Goal: Task Accomplishment & Management: Manage account settings

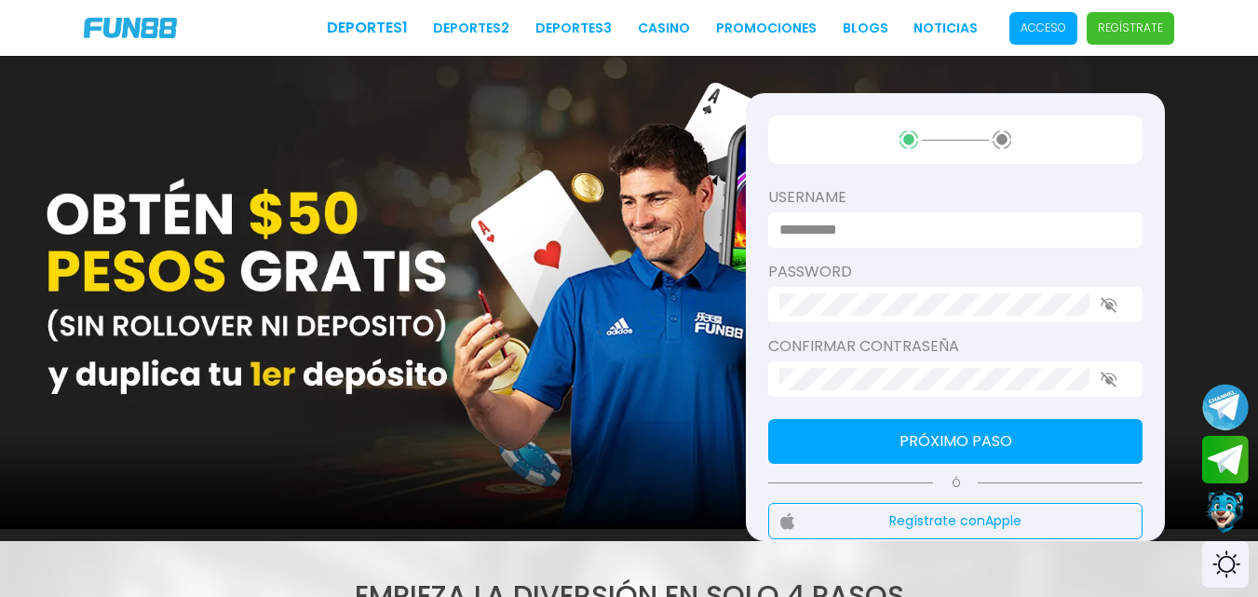
click at [882, 230] on input at bounding box center [950, 230] width 341 height 22
type input "*"
type input "********"
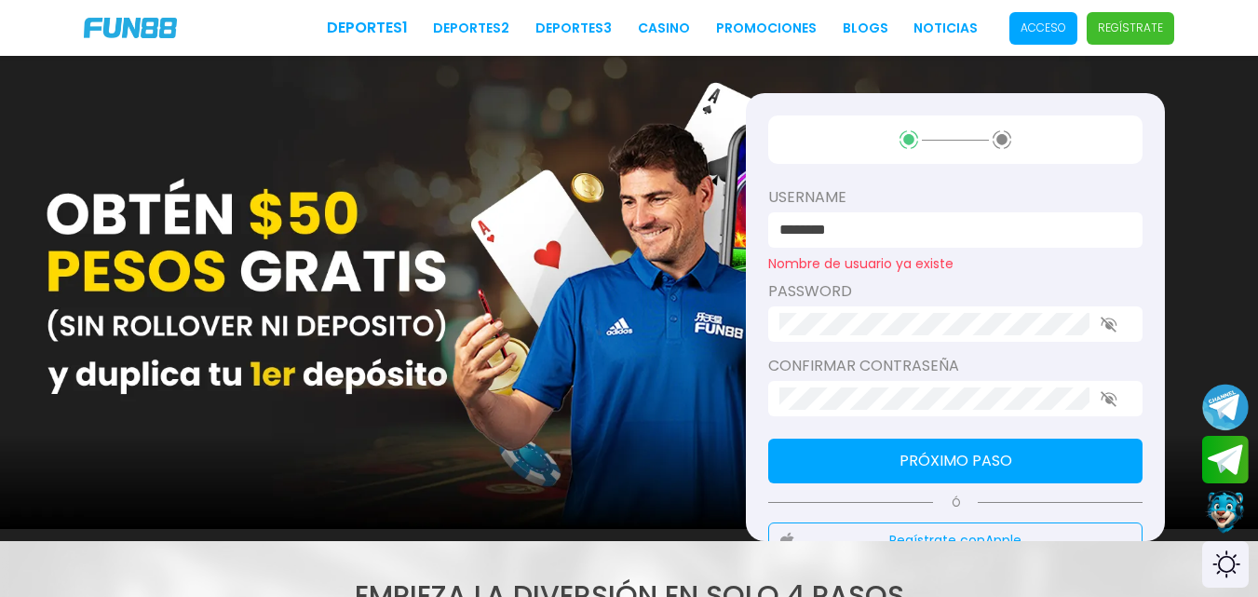
click at [1113, 401] on icon "button" at bounding box center [1109, 399] width 17 height 16
click at [1107, 331] on icon "button" at bounding box center [1109, 325] width 17 height 16
click at [1059, 454] on button "Próximo paso" at bounding box center [955, 461] width 374 height 45
click at [1058, 25] on p "Acceso" at bounding box center [1044, 28] width 46 height 17
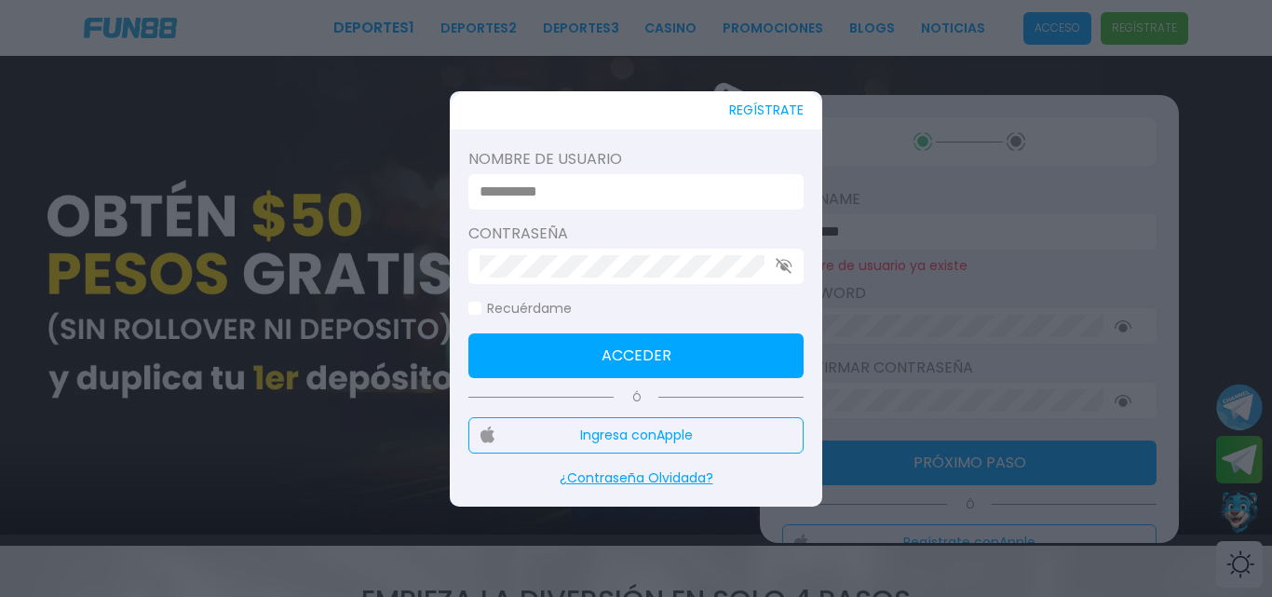
click at [583, 187] on input at bounding box center [631, 192] width 302 height 22
type input "********"
click at [547, 309] on label "Recuérdame" at bounding box center [519, 309] width 103 height 20
click at [569, 347] on button "Acceder" at bounding box center [635, 355] width 335 height 45
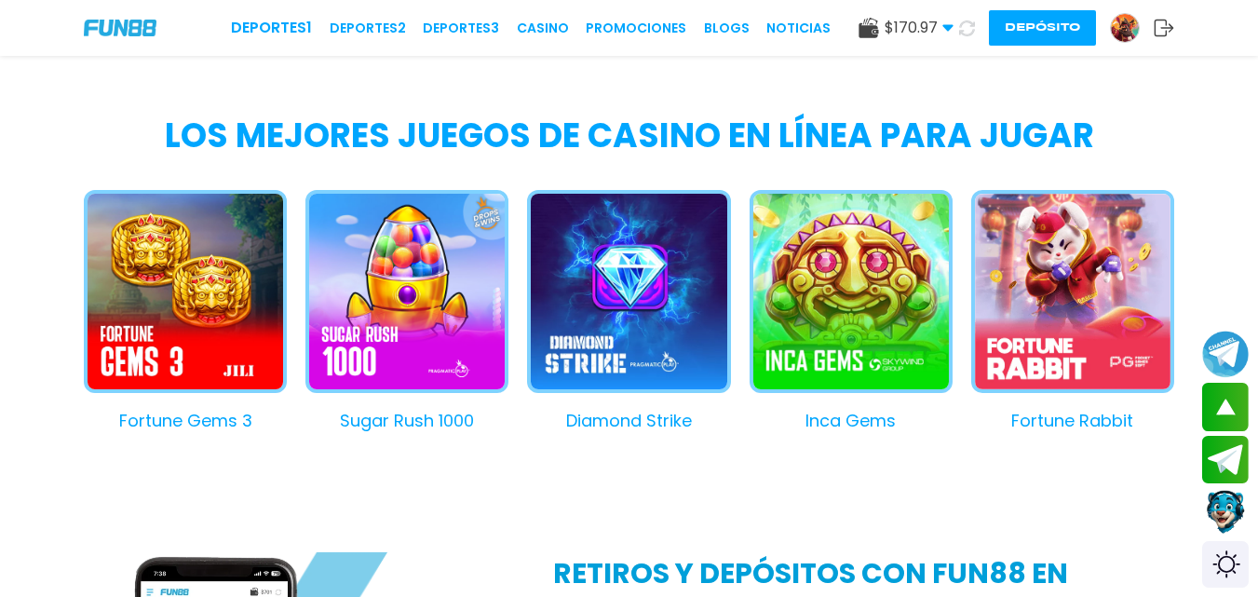
scroll to position [1636, 0]
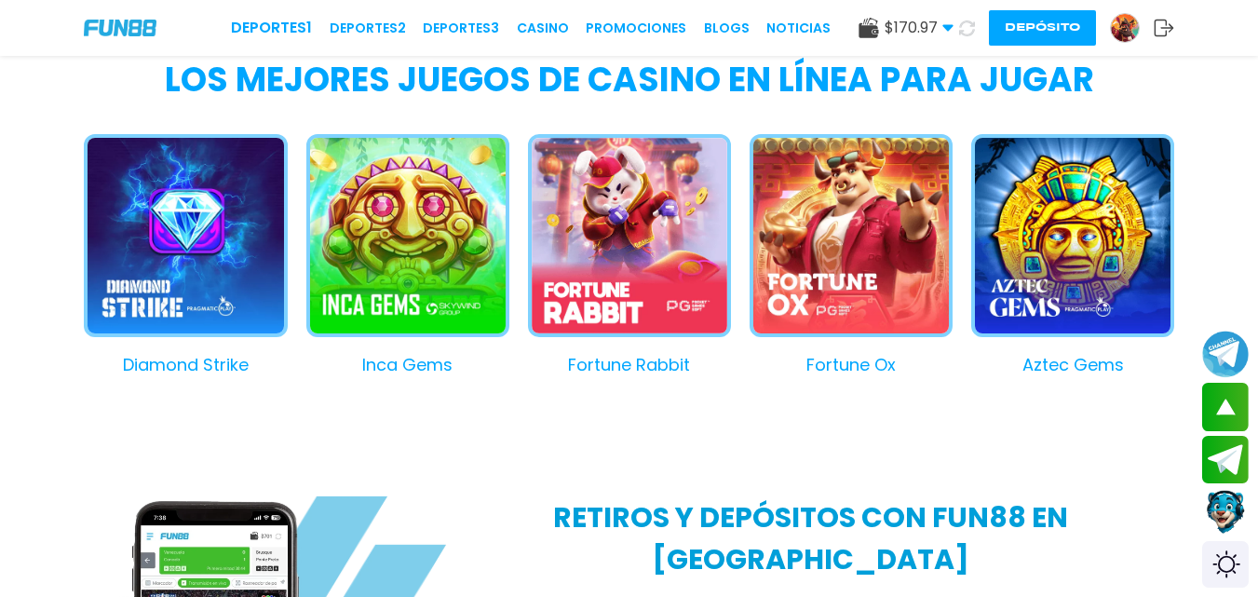
click at [651, 191] on button "Fortune Rabbit" at bounding box center [620, 255] width 222 height 243
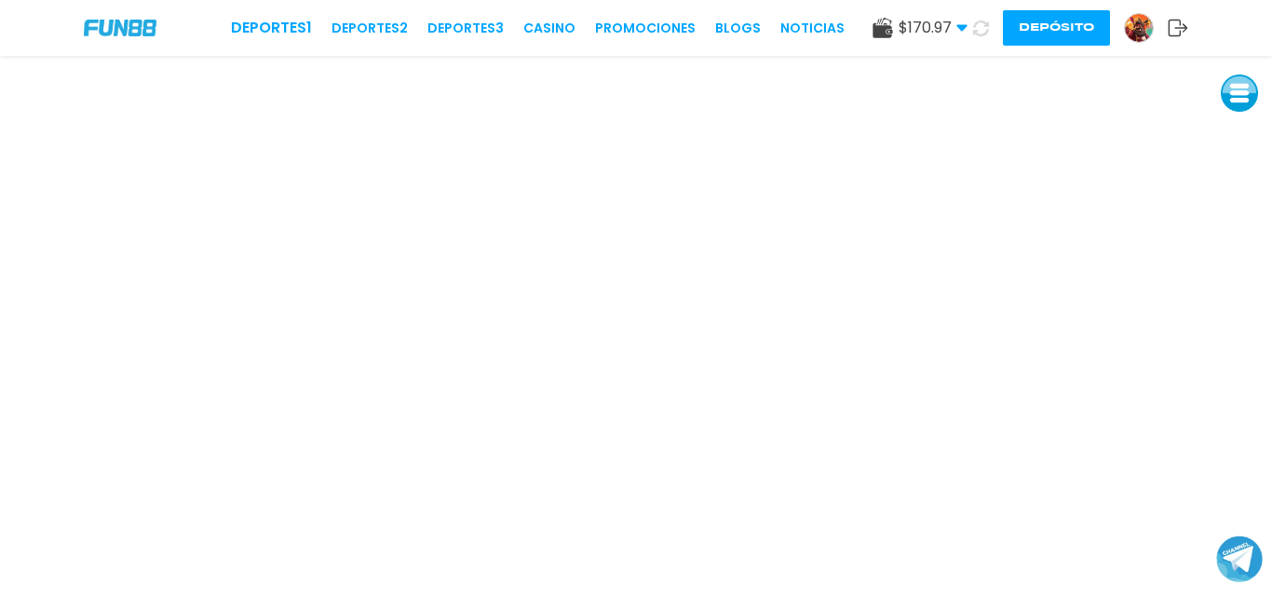
click at [962, 28] on use at bounding box center [962, 28] width 10 height 7
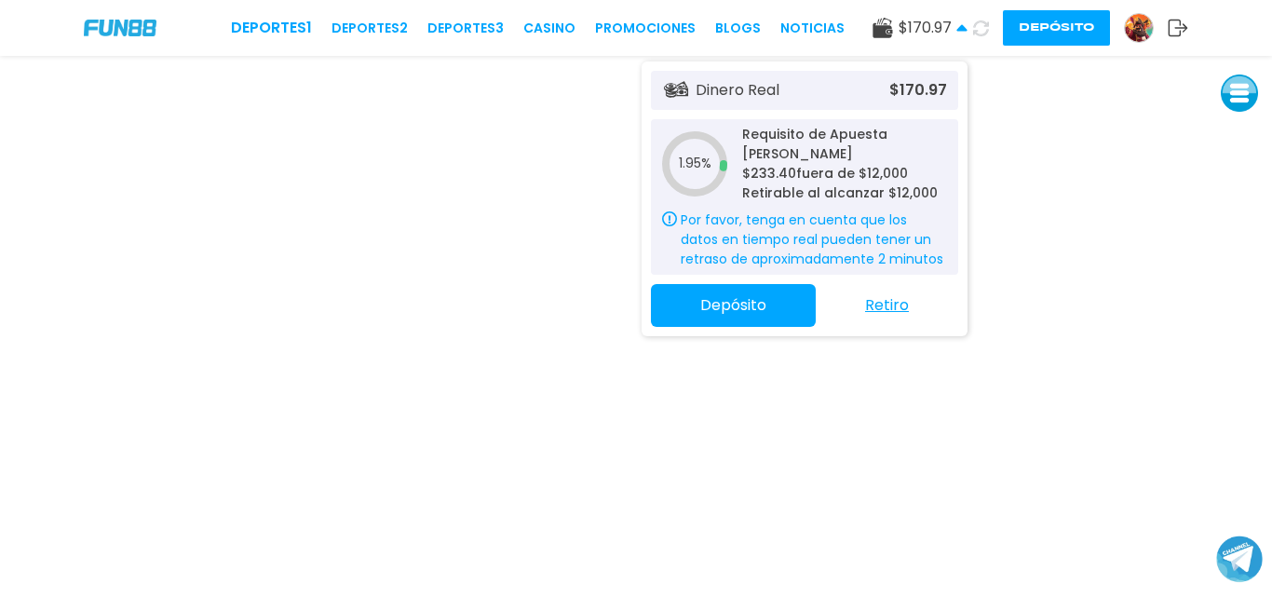
click at [961, 29] on use at bounding box center [962, 27] width 10 height 7
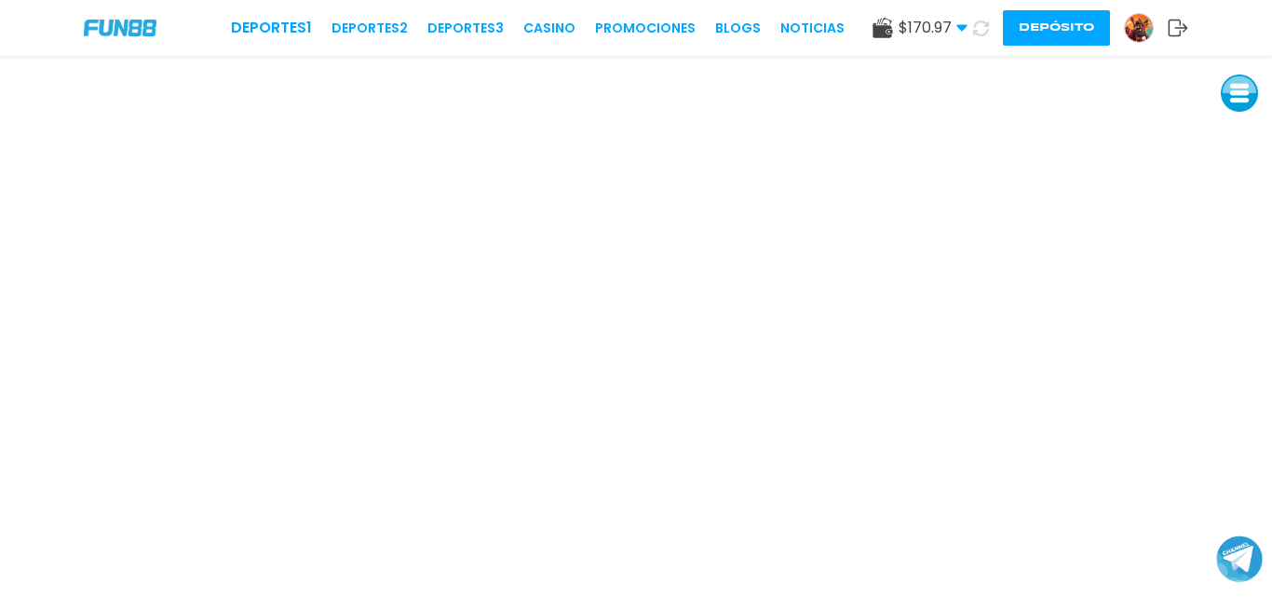
click at [1245, 107] on button at bounding box center [1239, 93] width 37 height 37
click at [1243, 99] on button at bounding box center [1239, 93] width 37 height 37
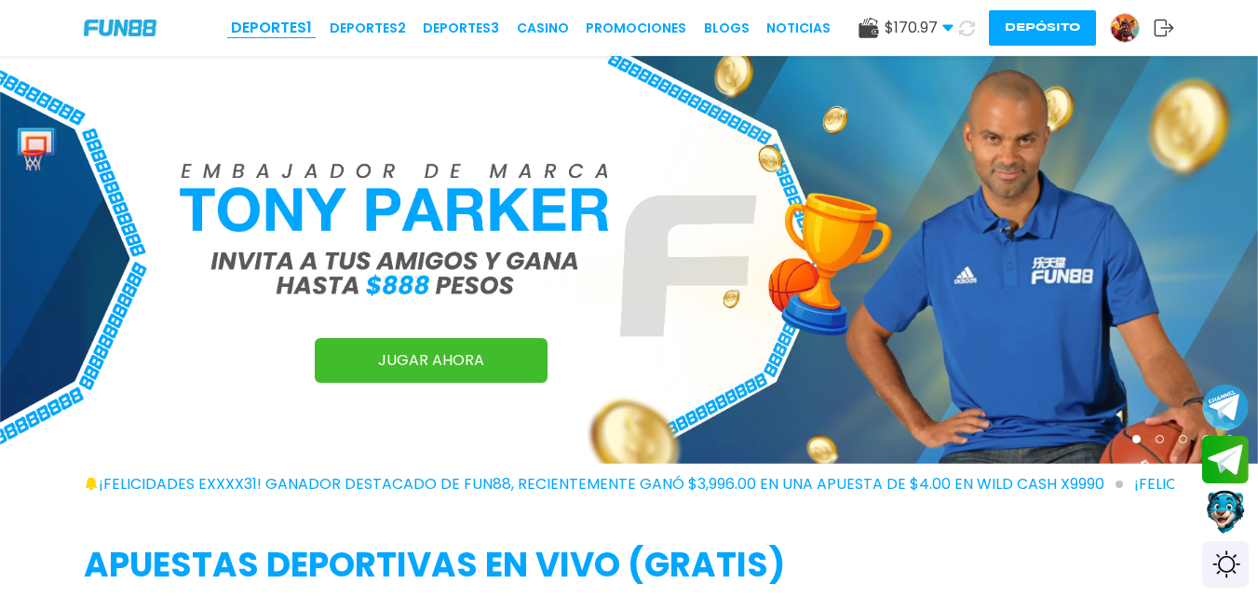
click at [274, 32] on link "Deportes 1" at bounding box center [271, 28] width 81 height 22
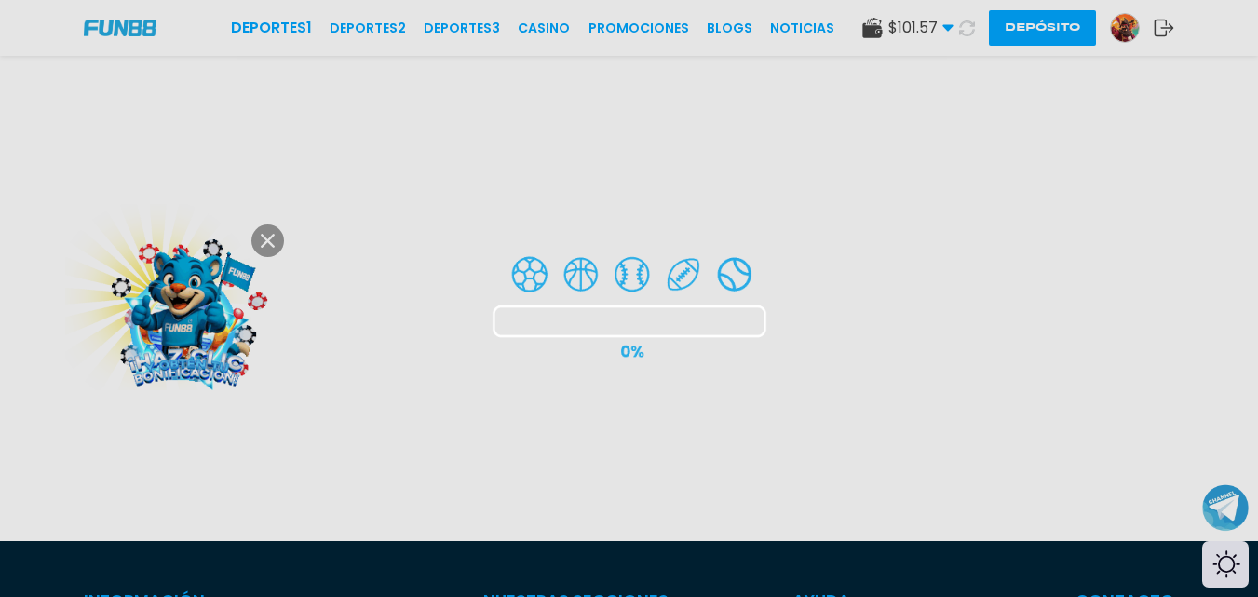
click at [215, 313] on div at bounding box center [629, 298] width 1258 height 597
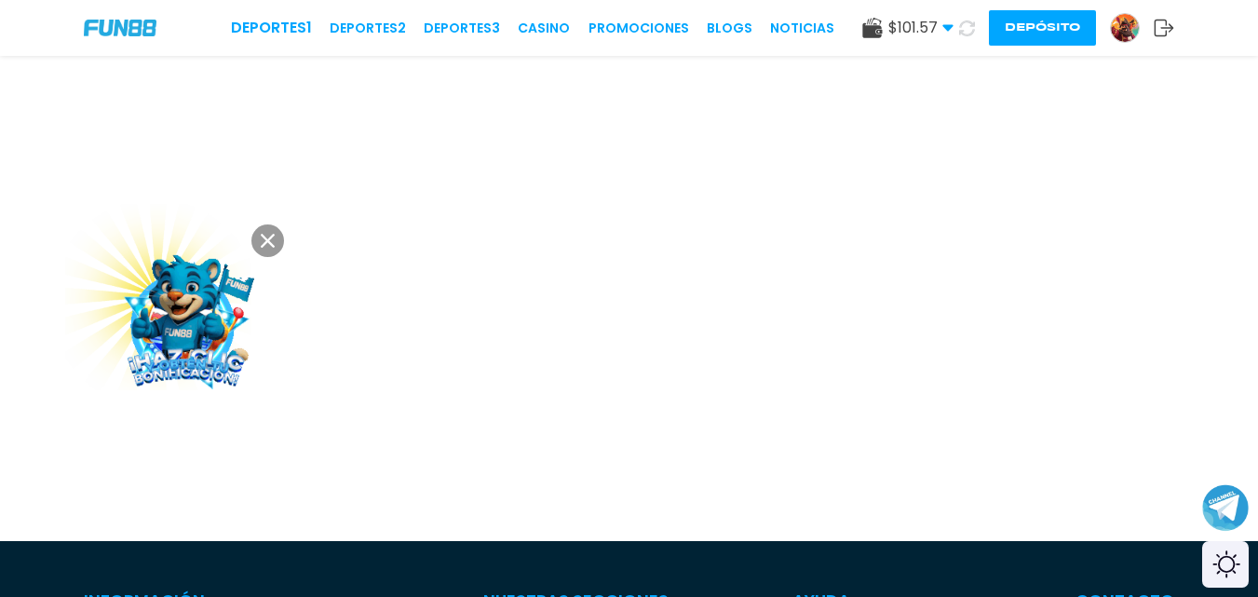
click at [206, 290] on img at bounding box center [186, 318] width 168 height 168
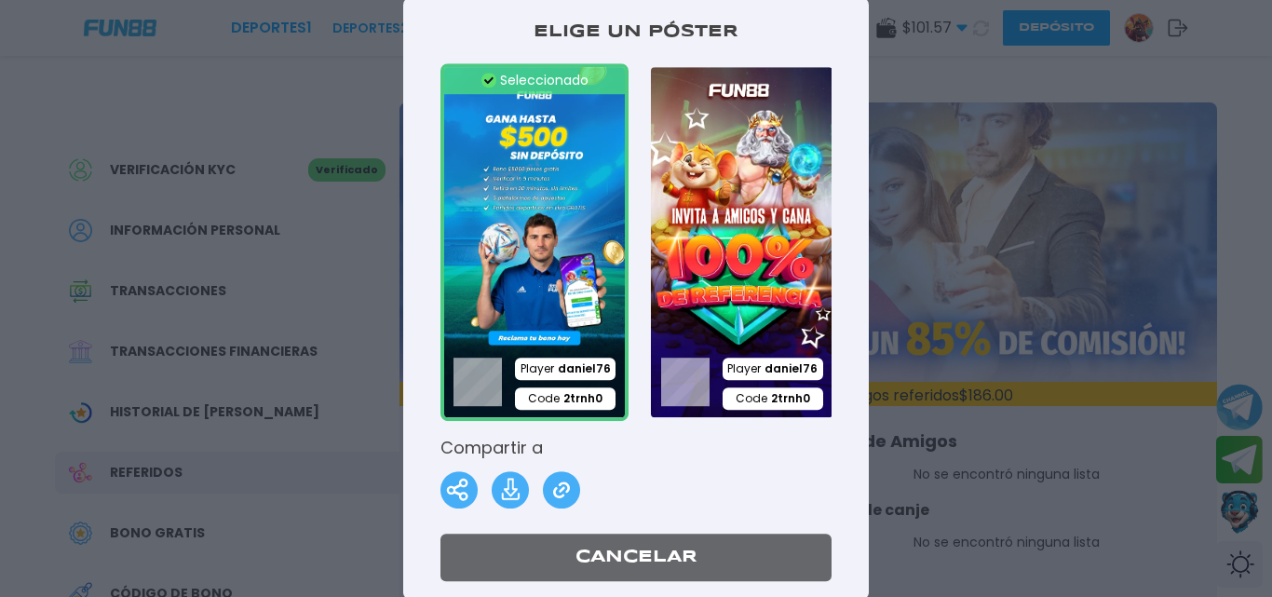
click at [795, 32] on p "Elige un póster" at bounding box center [636, 32] width 391 height 25
click at [484, 7] on div "Elige un póster Seleccionado Player daniel76 Code 2trnh0 Seleccionado Player da…" at bounding box center [636, 299] width 466 height 604
click at [624, 566] on button "Cancelar" at bounding box center [636, 557] width 391 height 47
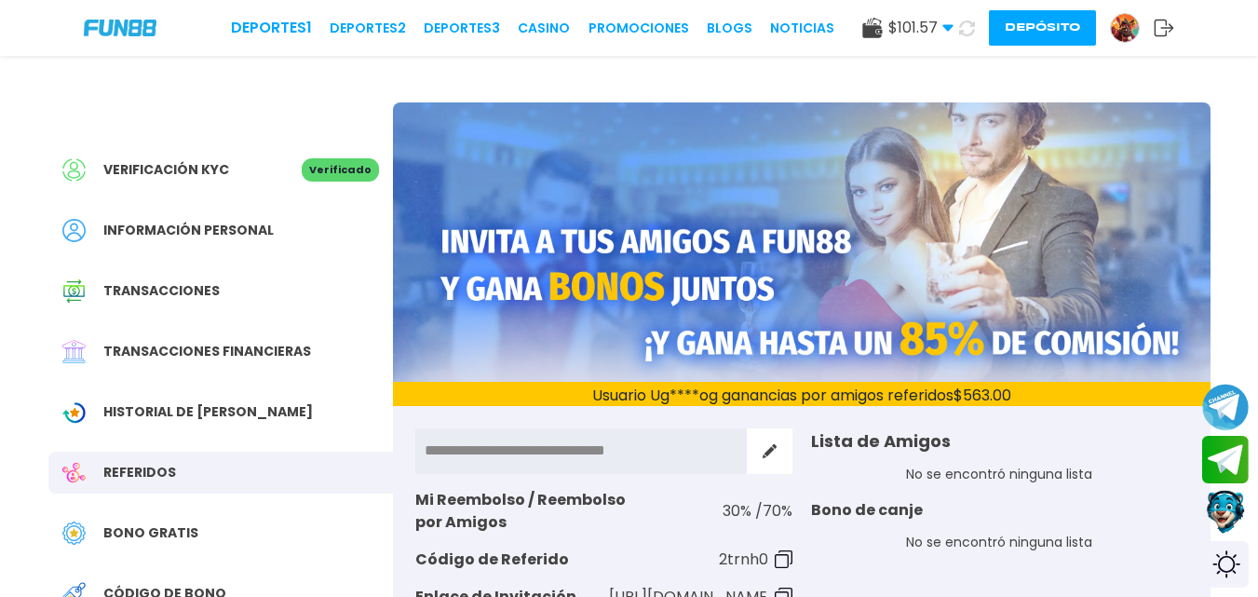
click at [236, 235] on span "Información personal" at bounding box center [188, 231] width 170 height 20
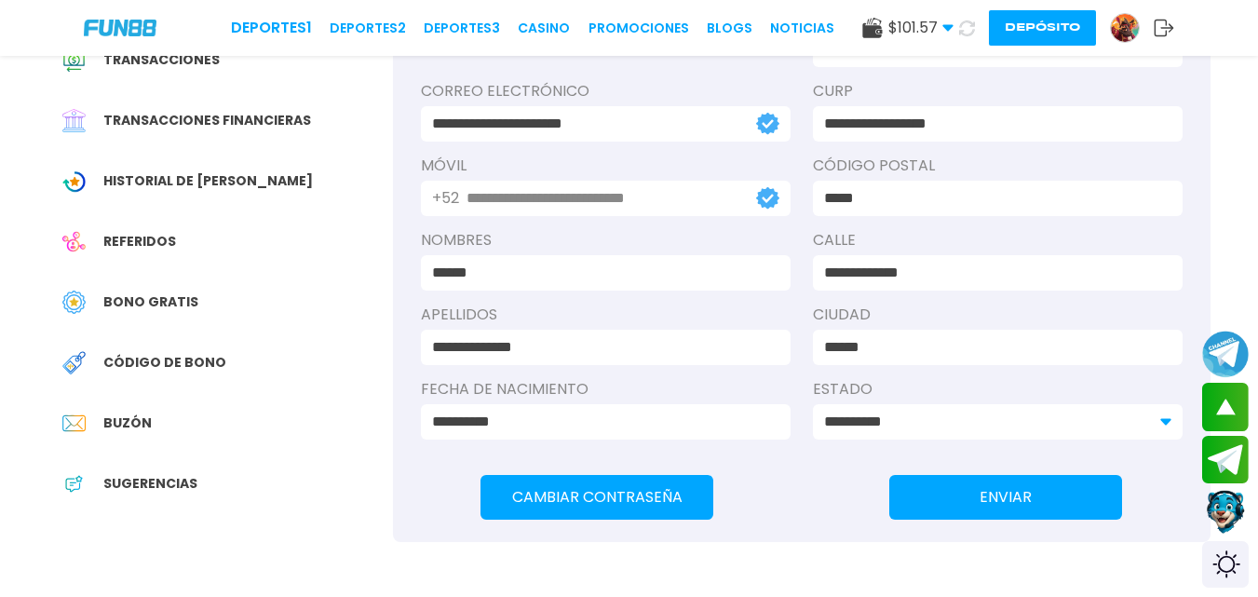
scroll to position [239, 0]
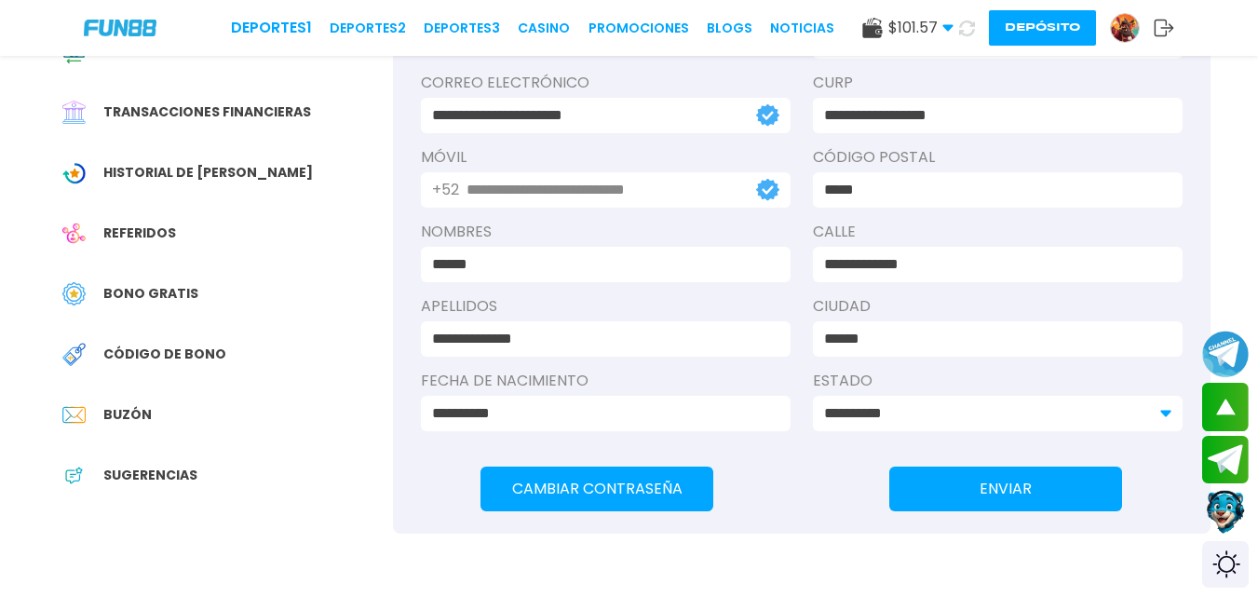
click at [937, 270] on input "**********" at bounding box center [992, 264] width 336 height 22
click at [916, 262] on input "**********" at bounding box center [992, 264] width 336 height 22
click at [204, 166] on span "Historial de [PERSON_NAME]" at bounding box center [208, 173] width 210 height 20
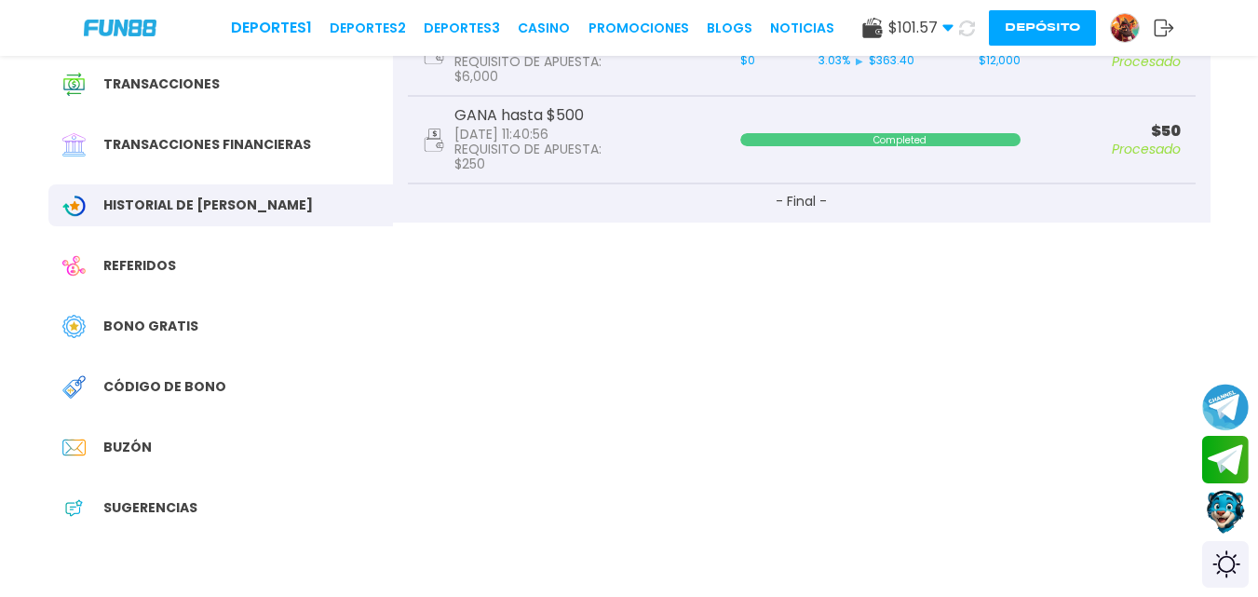
scroll to position [216, 0]
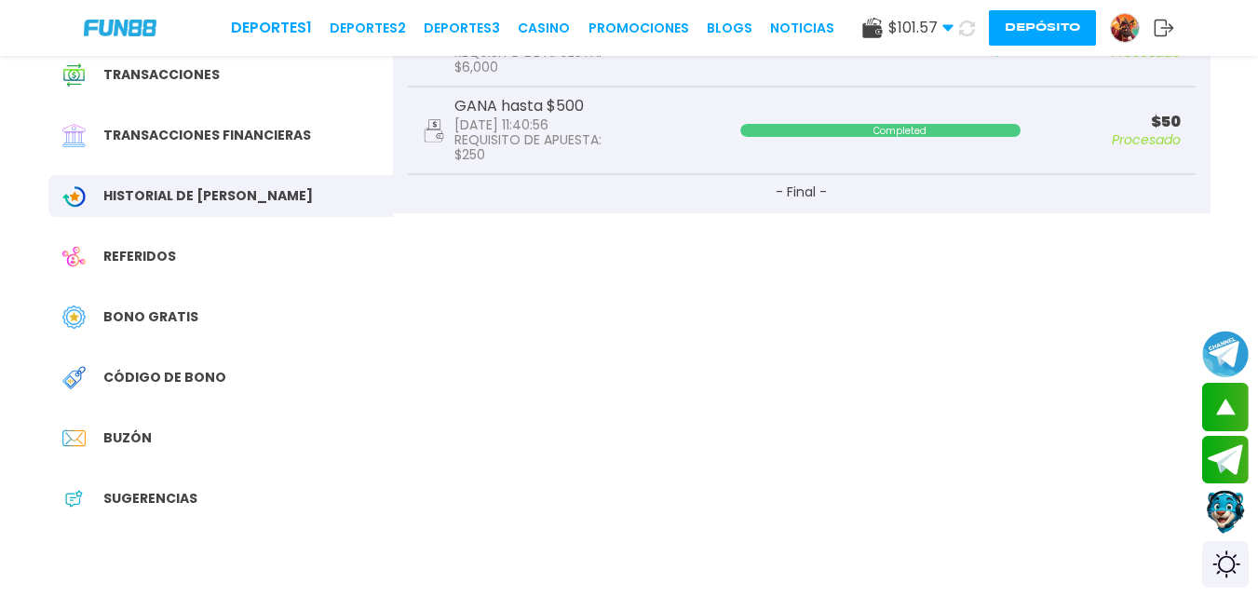
click at [171, 314] on span "Bono Gratis" at bounding box center [150, 317] width 95 height 20
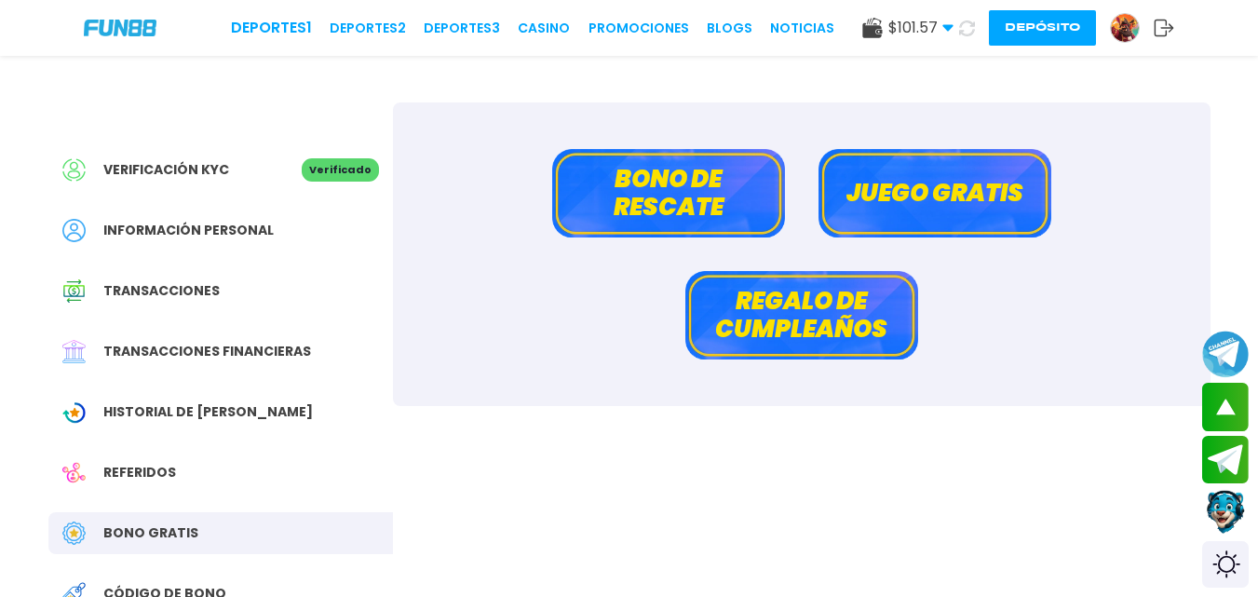
click at [791, 344] on button "Regalo de cumpleaños" at bounding box center [801, 315] width 233 height 88
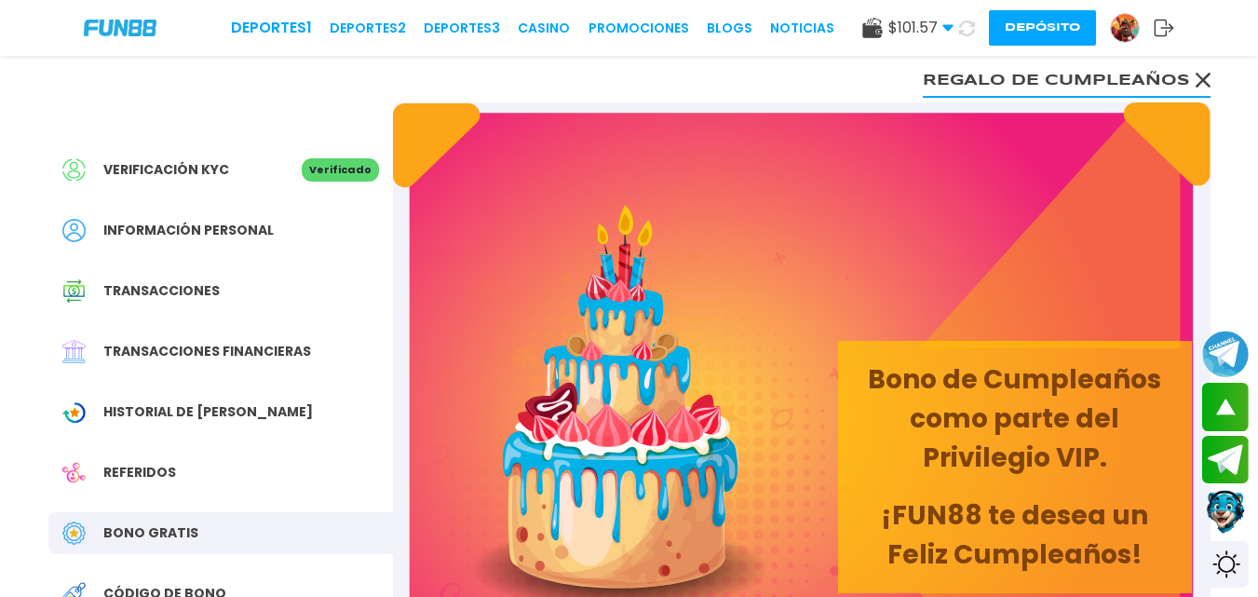
click at [390, 40] on div "Deportes 1 Deportes 2 Deportes 3 CASINO Promociones BLOGS NOTICIAS $ 101.57 Din…" at bounding box center [629, 28] width 1258 height 56
click at [387, 28] on link "Deportes 2" at bounding box center [368, 29] width 76 height 20
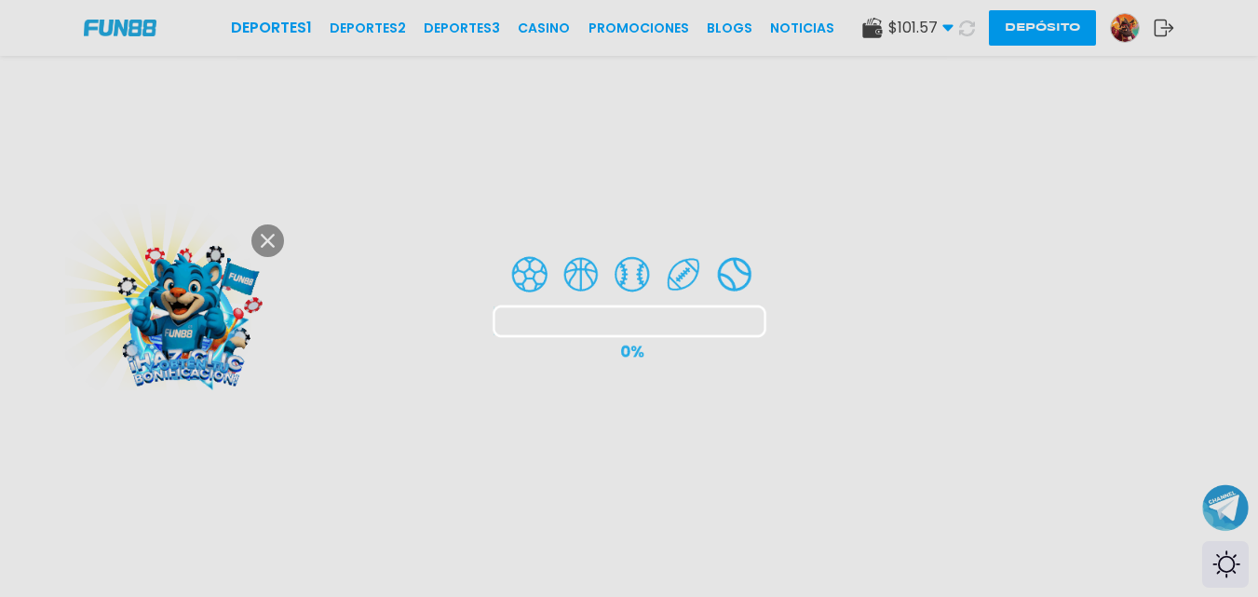
click at [269, 244] on div at bounding box center [629, 298] width 1258 height 597
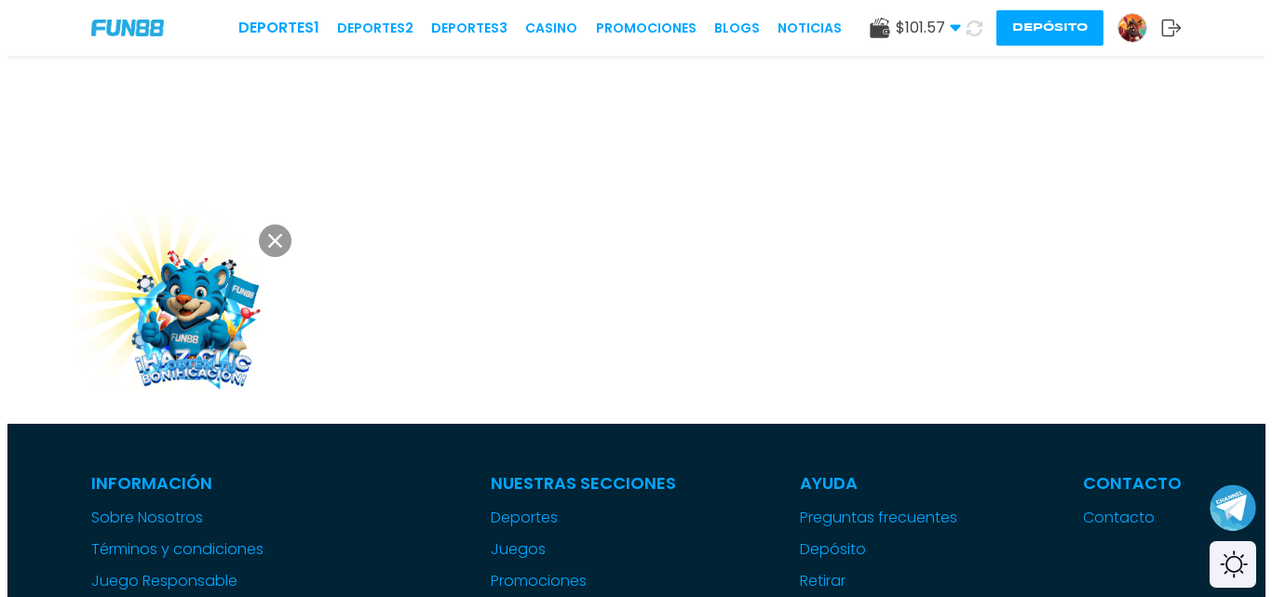
scroll to position [210, 0]
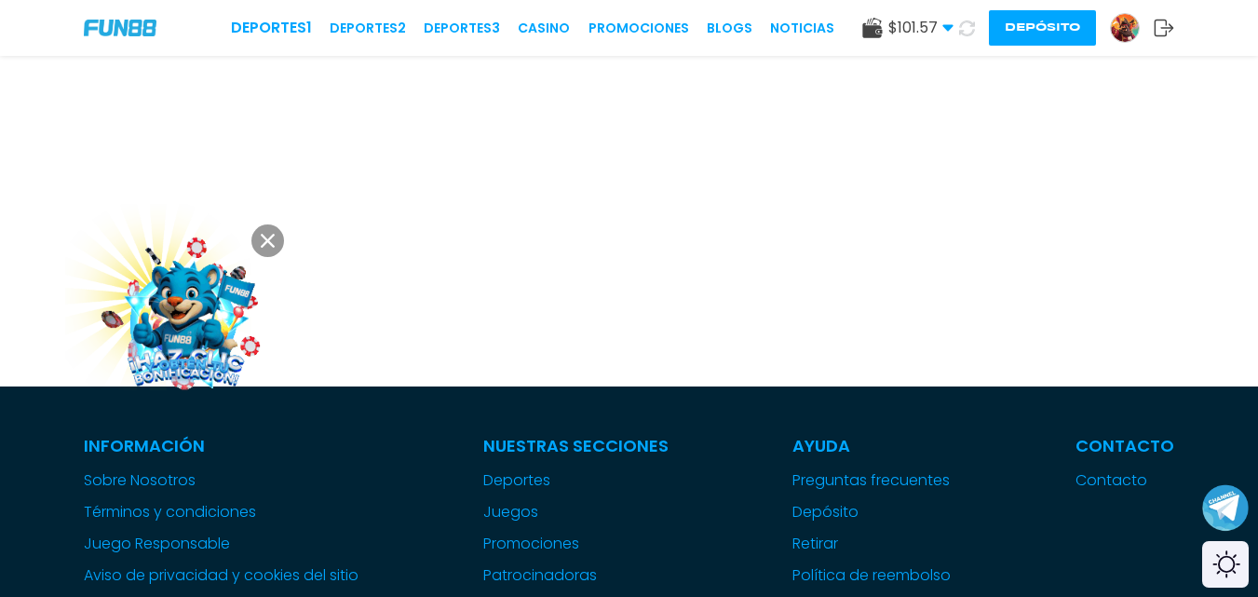
click at [114, 250] on img at bounding box center [186, 318] width 168 height 168
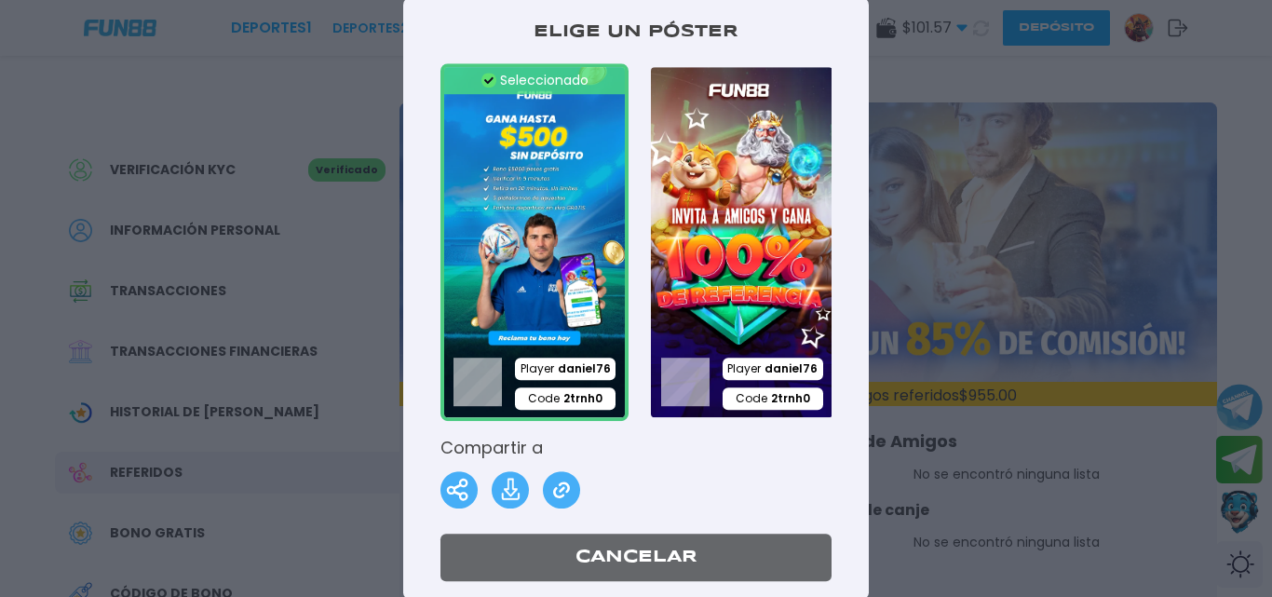
click at [679, 552] on button "Cancelar" at bounding box center [636, 557] width 391 height 47
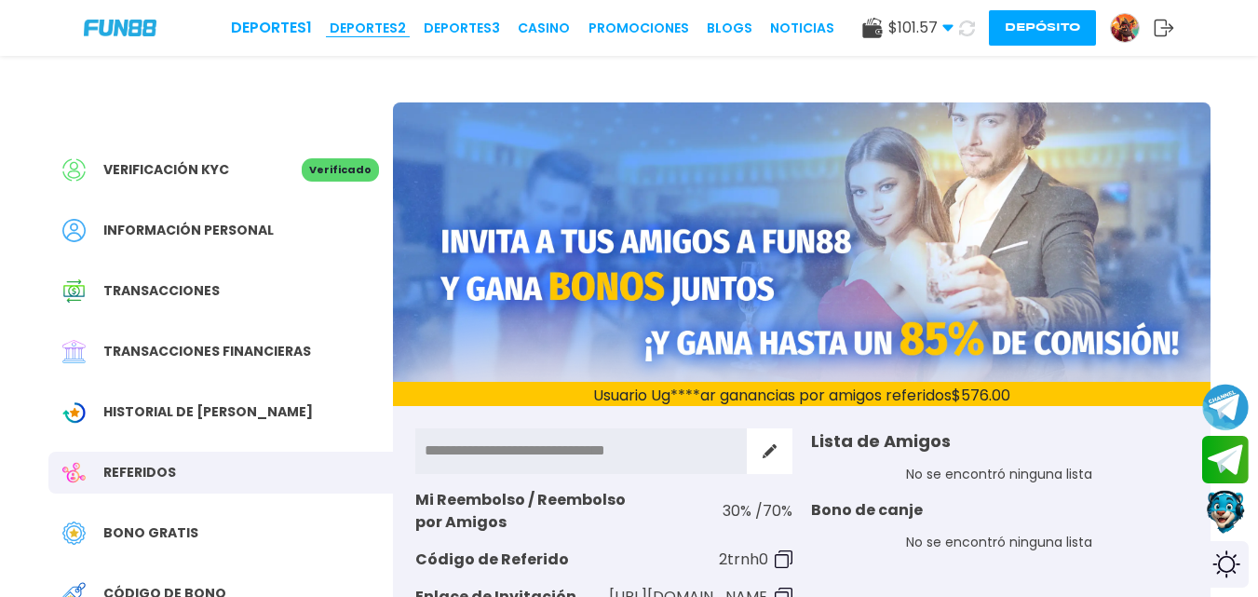
click at [392, 29] on link "Deportes 2" at bounding box center [368, 29] width 76 height 20
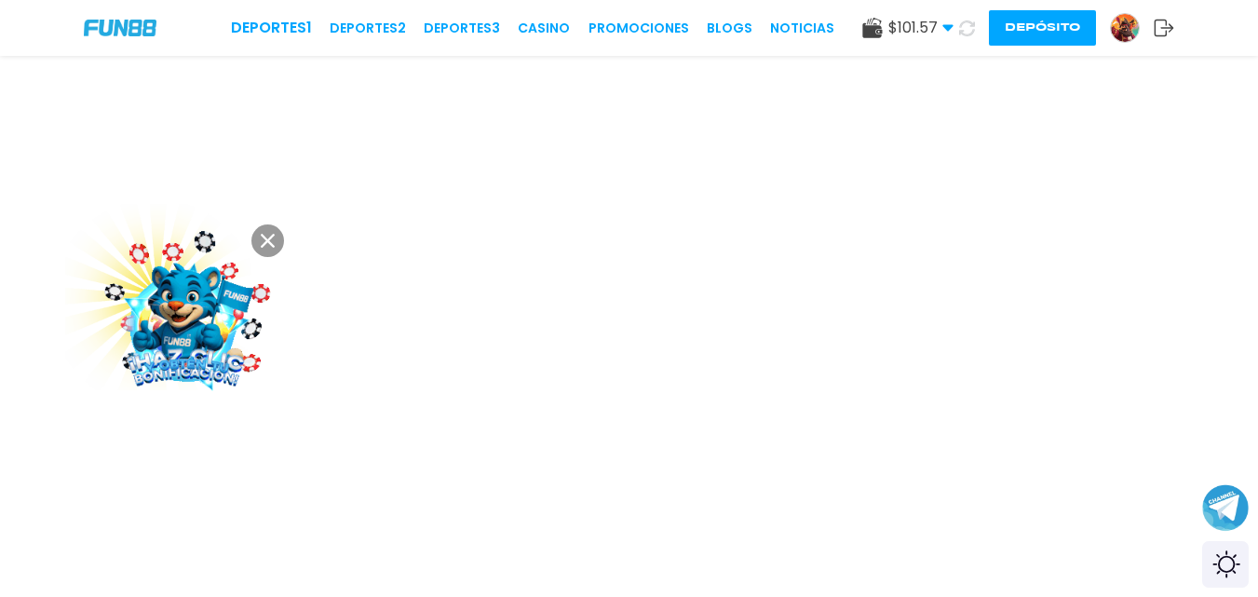
click at [268, 237] on icon at bounding box center [268, 241] width 14 height 14
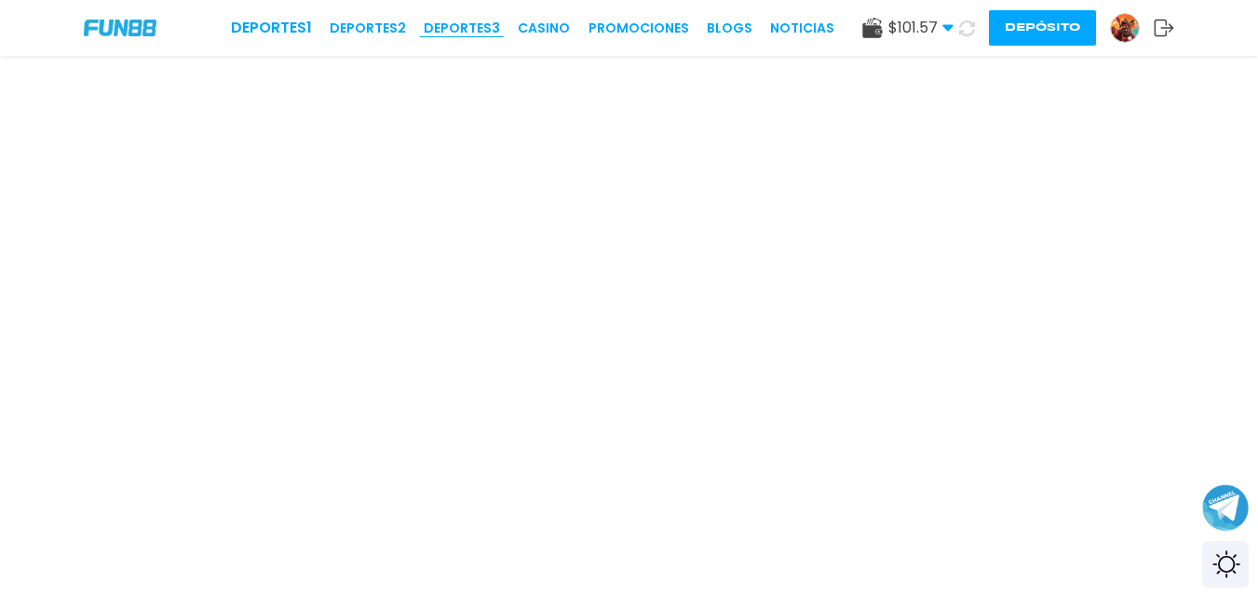
click at [490, 25] on link "Deportes 3" at bounding box center [462, 29] width 76 height 20
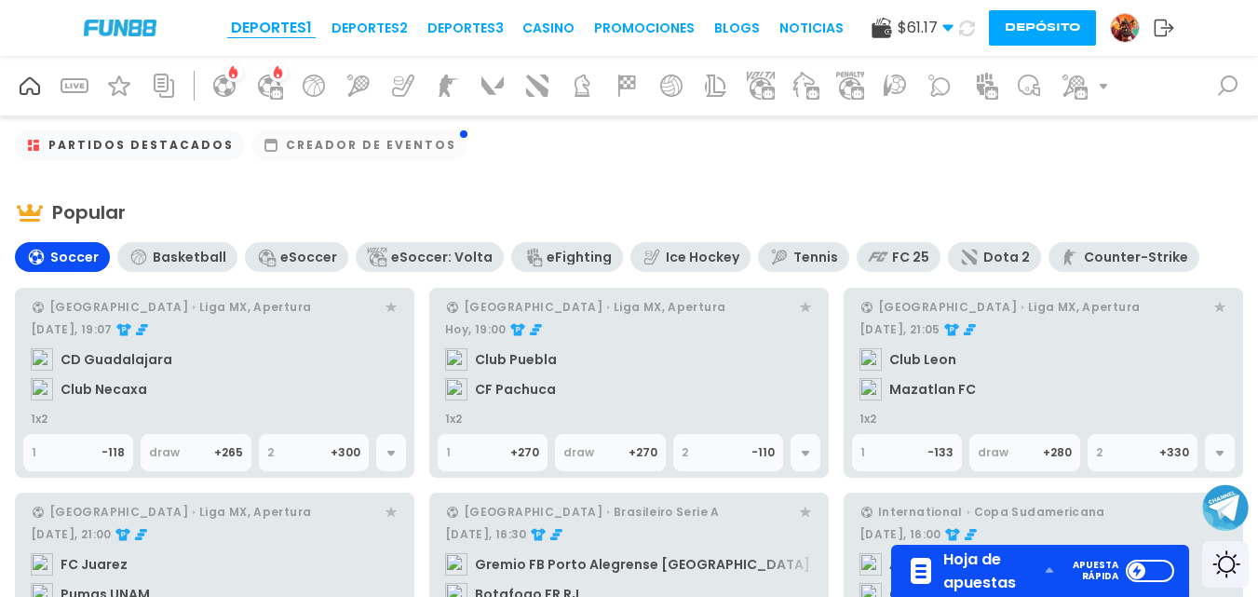
click at [297, 25] on link "Deportes 1" at bounding box center [271, 28] width 81 height 22
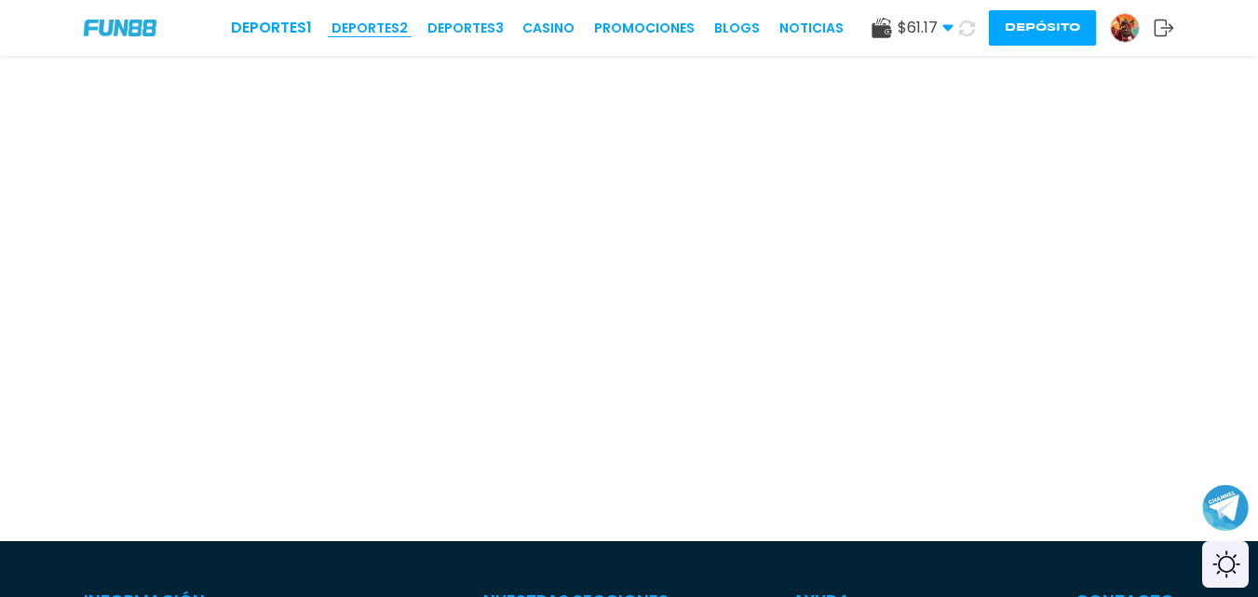
click at [377, 25] on link "Deportes 2" at bounding box center [370, 29] width 76 height 20
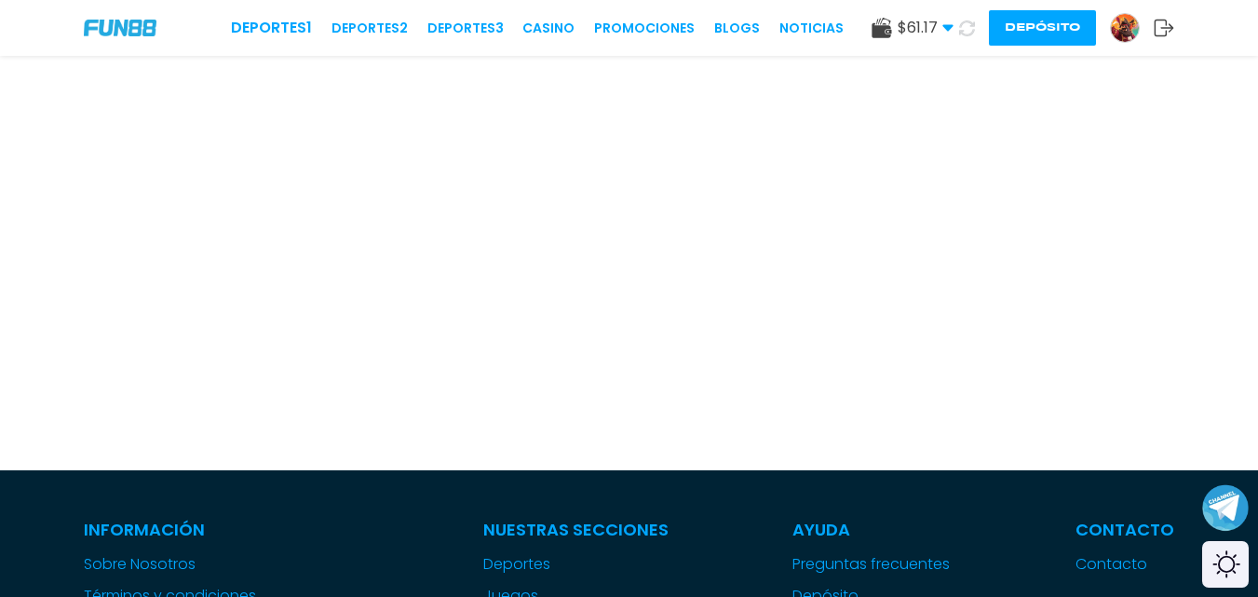
scroll to position [129, 0]
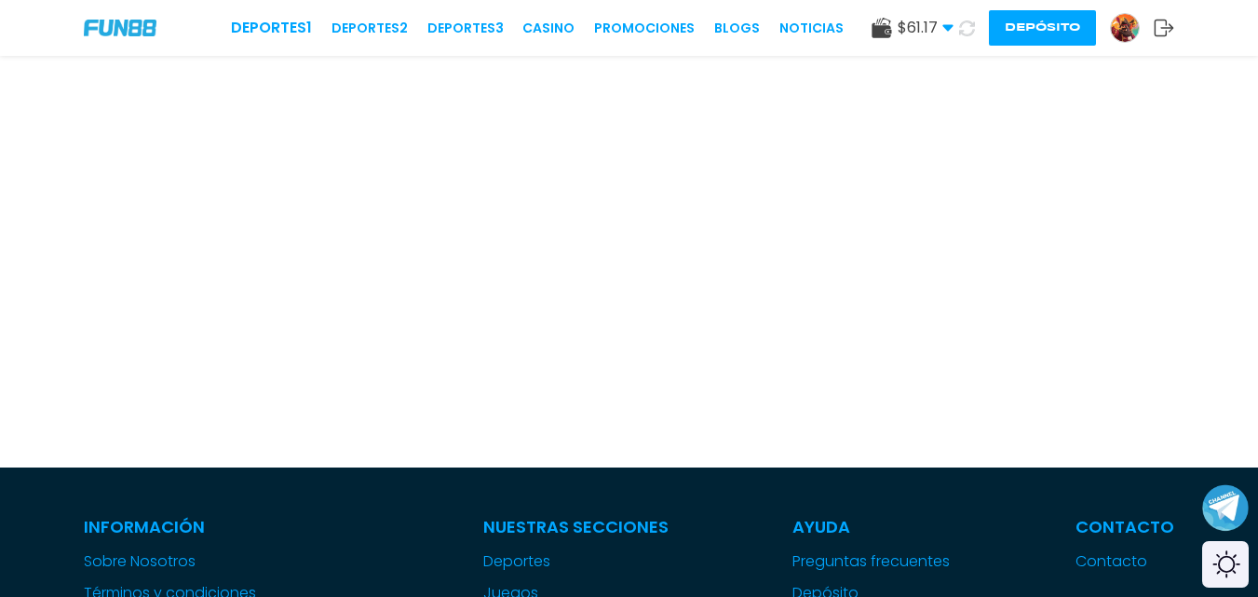
click at [102, 33] on img at bounding box center [120, 28] width 73 height 16
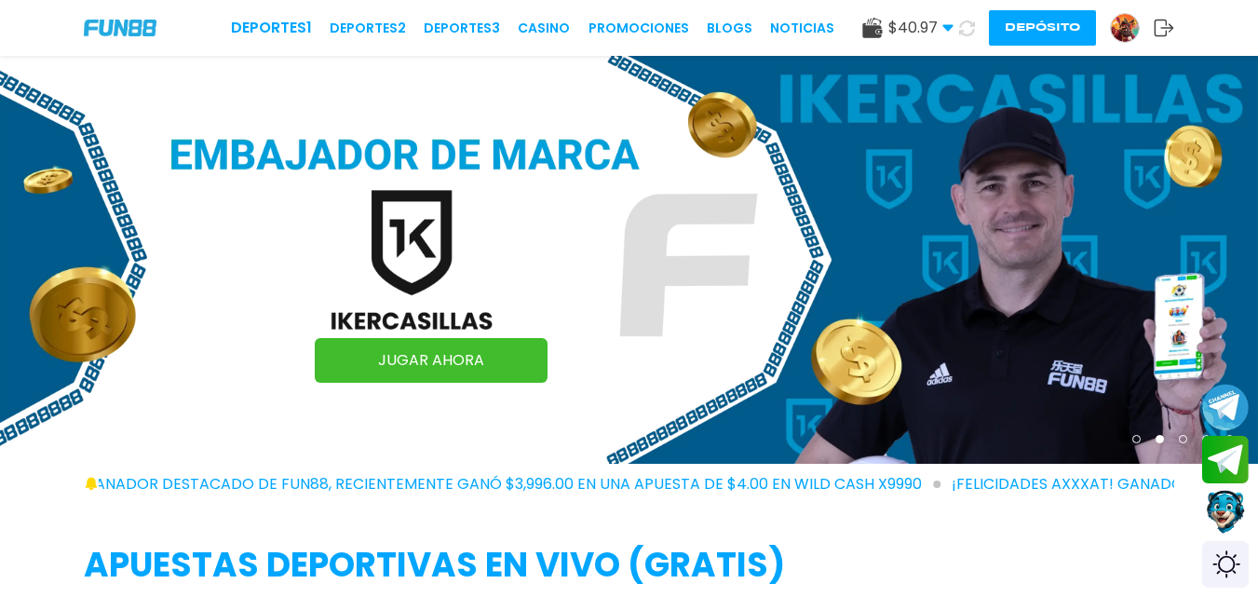
click at [305, 44] on div "Deportes 1 Deportes 2 Deportes 3 CASINO Promociones BLOGS NOTICIAS $ 40.97 Dine…" at bounding box center [629, 28] width 1258 height 56
click at [559, 25] on link "CASINO" at bounding box center [544, 29] width 52 height 20
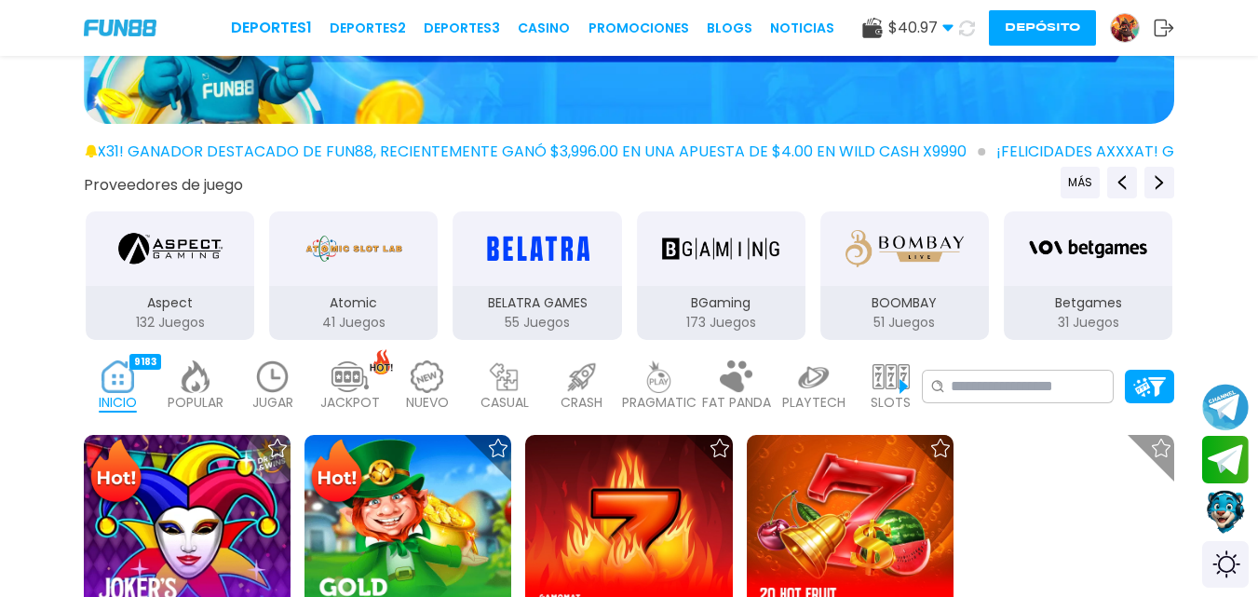
scroll to position [173, 0]
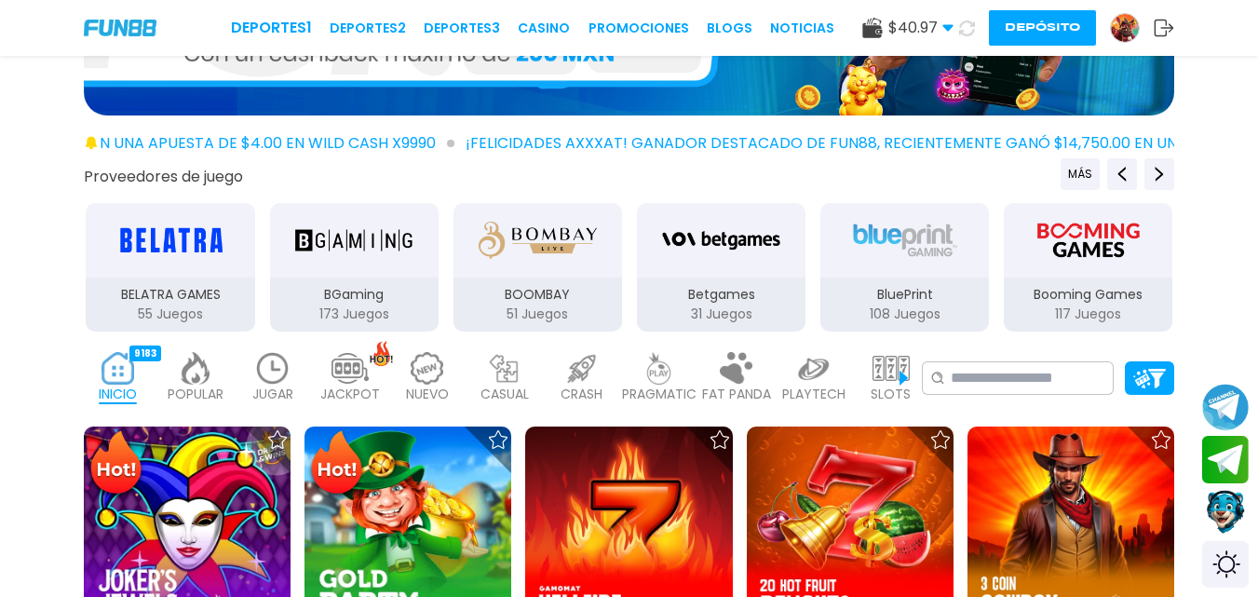
click at [903, 378] on img at bounding box center [891, 368] width 37 height 33
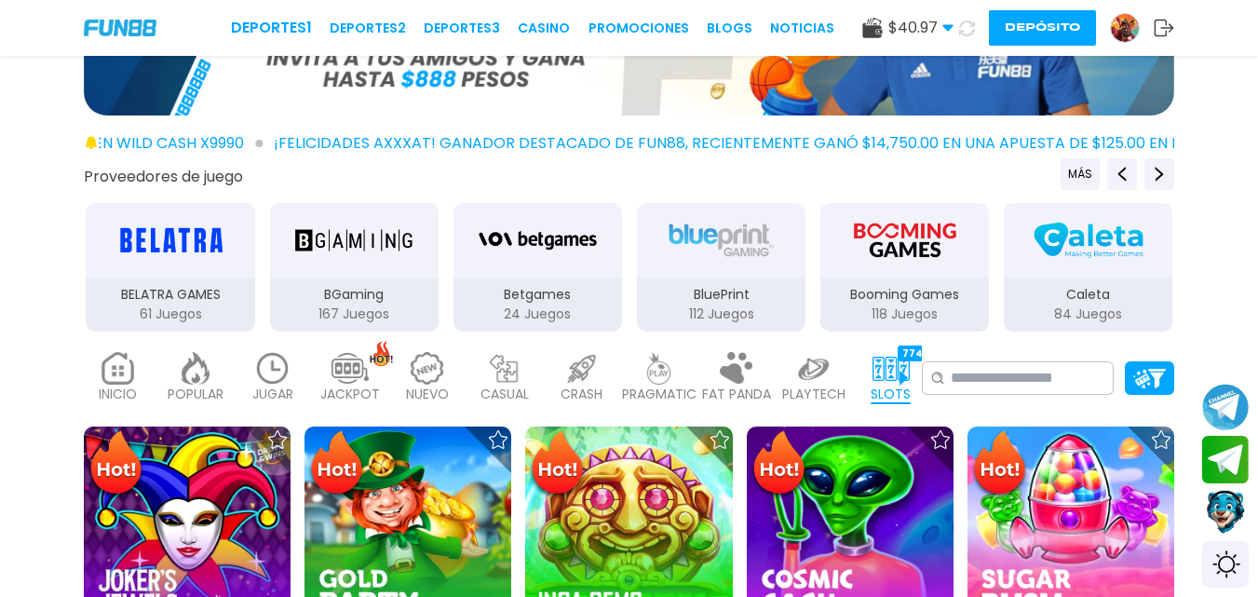
click at [903, 378] on img at bounding box center [891, 368] width 37 height 33
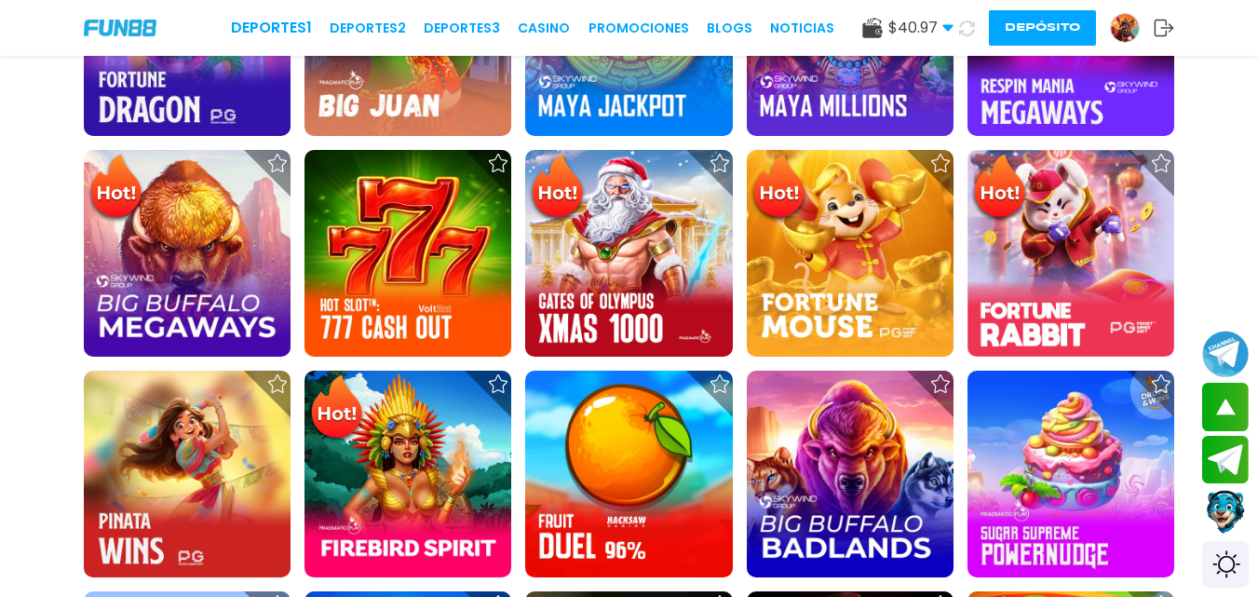
scroll to position [1133, 0]
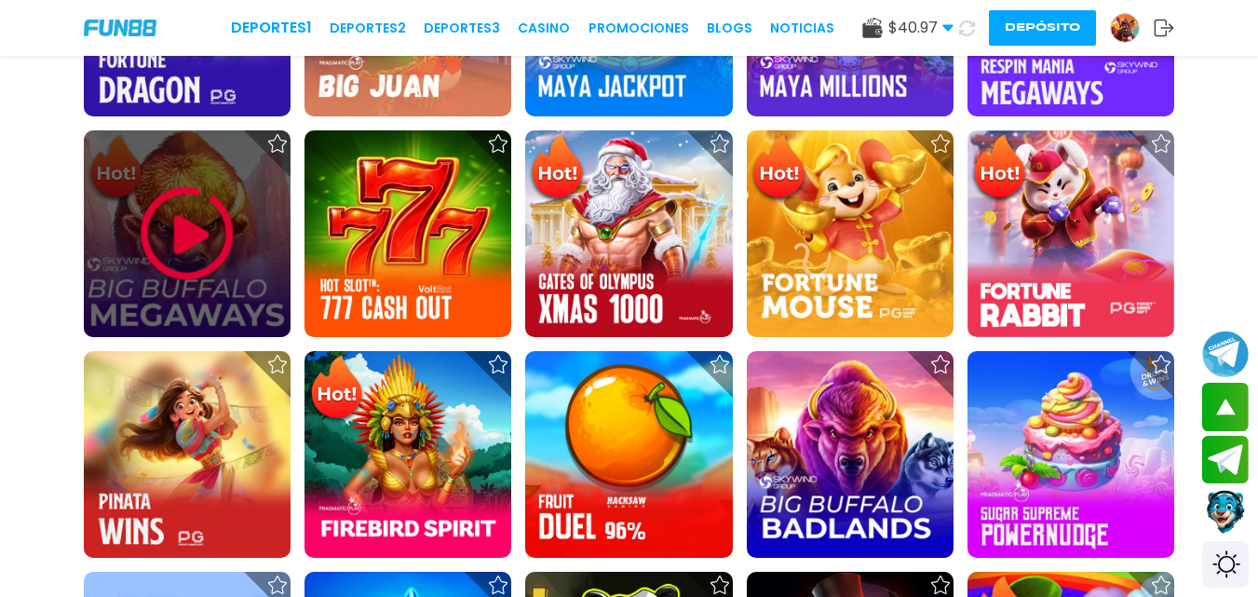
click at [183, 236] on img at bounding box center [187, 234] width 112 height 112
